Goal: Find specific page/section: Find specific page/section

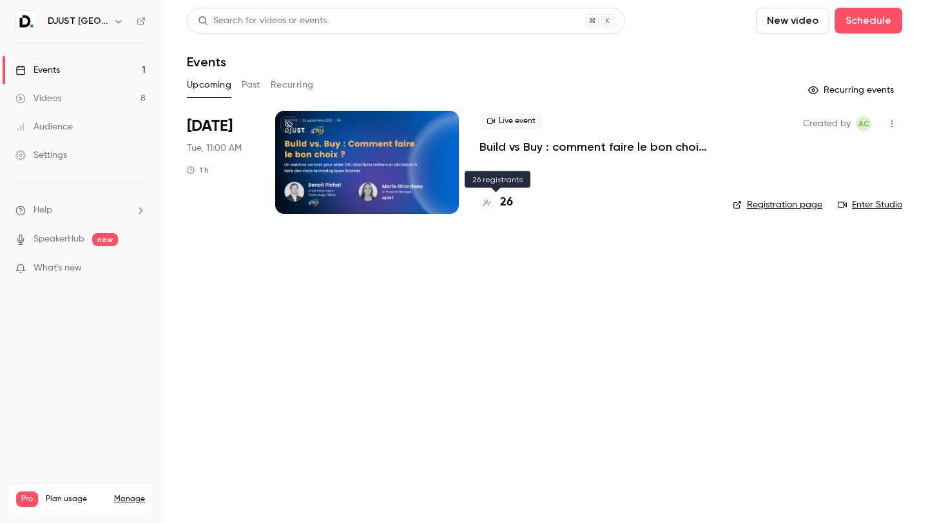
click at [507, 204] on h4 "26" at bounding box center [506, 202] width 13 height 17
click at [60, 93] on div "Videos" at bounding box center [38, 98] width 46 height 13
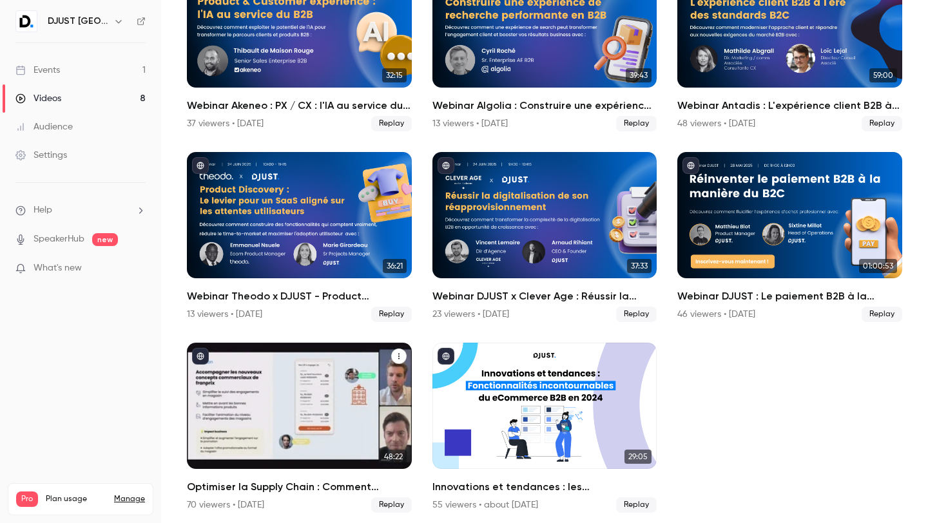
scroll to position [149, 0]
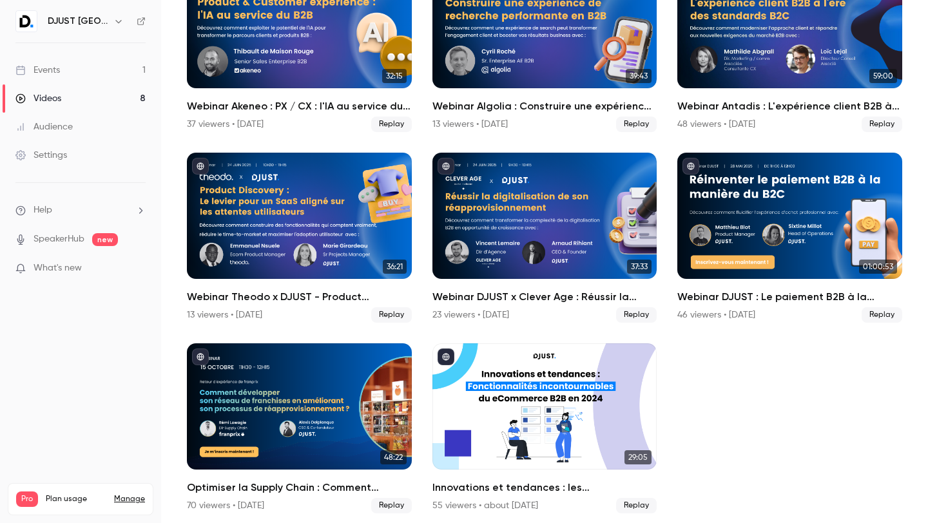
click at [75, 128] on link "Audience" at bounding box center [80, 127] width 161 height 28
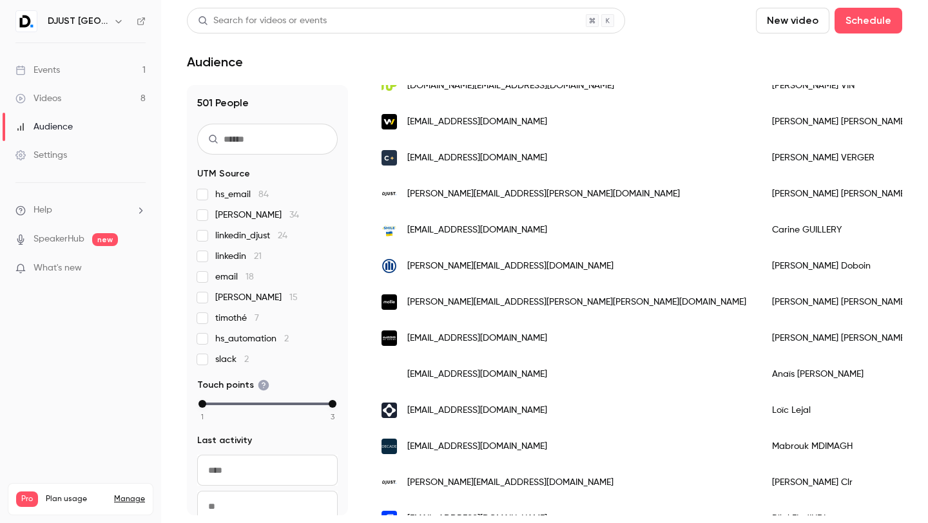
scroll to position [1540, 0]
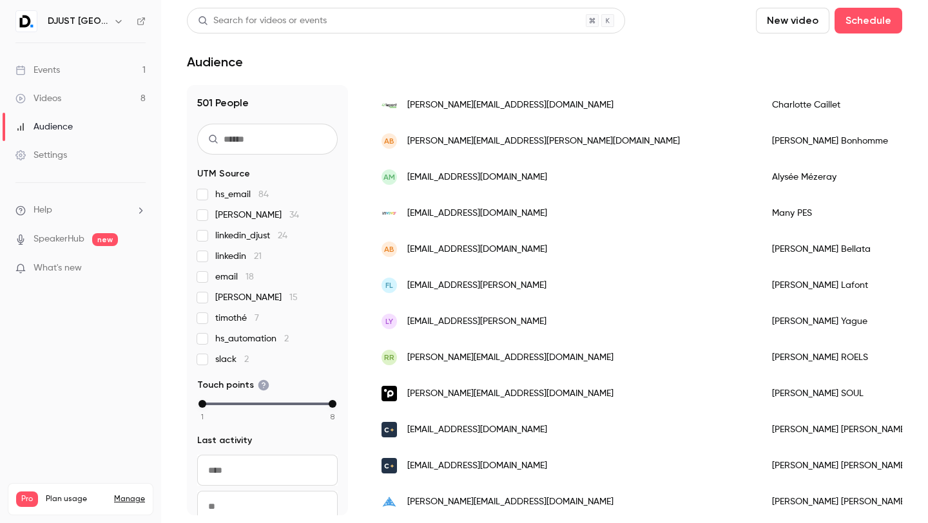
click at [289, 213] on span "34" at bounding box center [294, 215] width 10 height 9
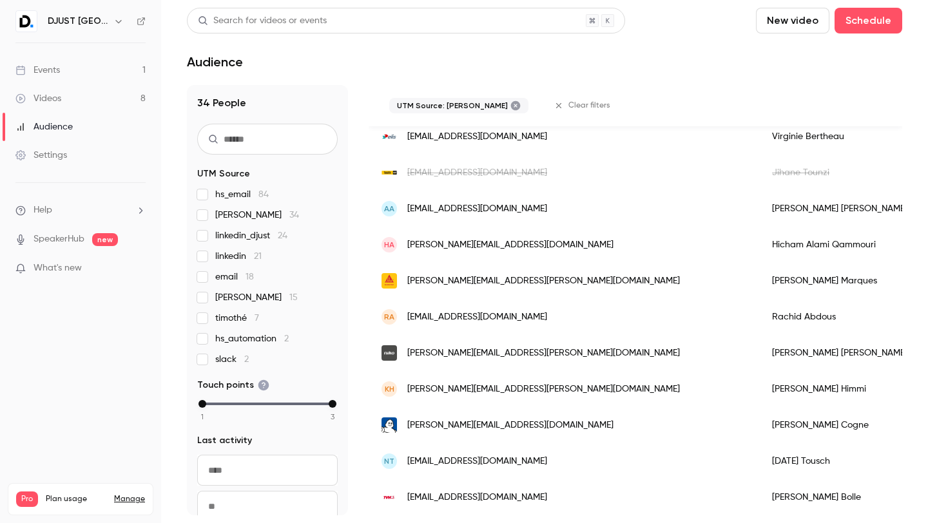
click at [289, 213] on span "34" at bounding box center [294, 215] width 10 height 9
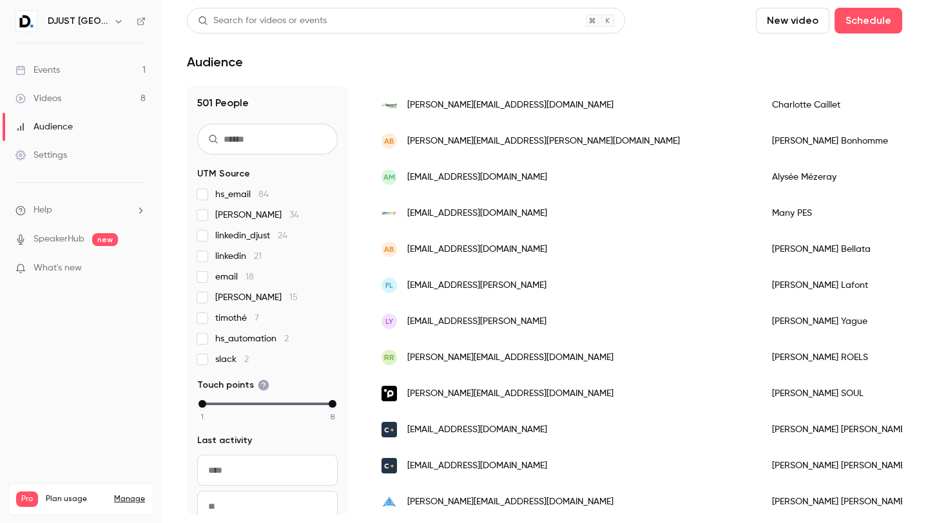
click at [58, 82] on link "Events 1" at bounding box center [80, 70] width 161 height 28
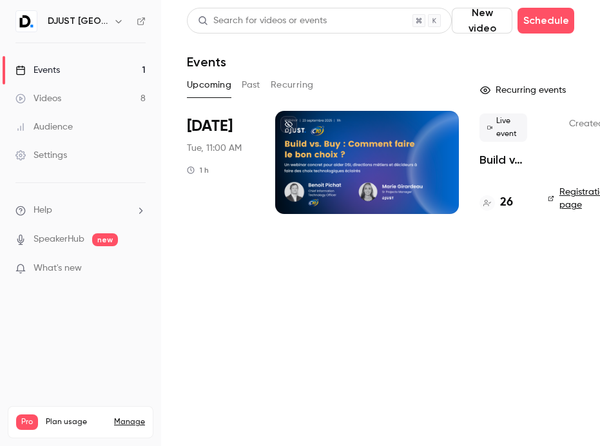
drag, startPoint x: 502, startPoint y: 202, endPoint x: 1, endPoint y: 196, distance: 501.6
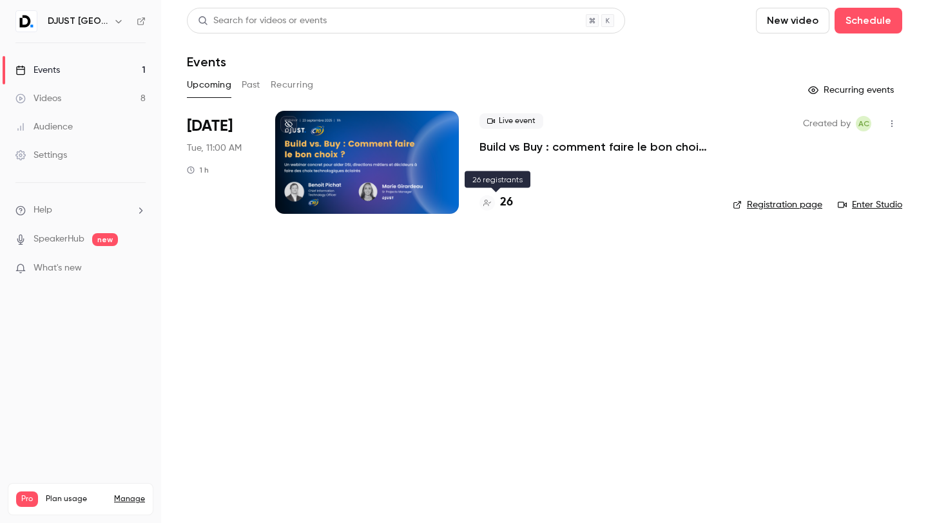
click at [505, 195] on h4 "26" at bounding box center [506, 202] width 13 height 17
